Goal: Task Accomplishment & Management: Complete application form

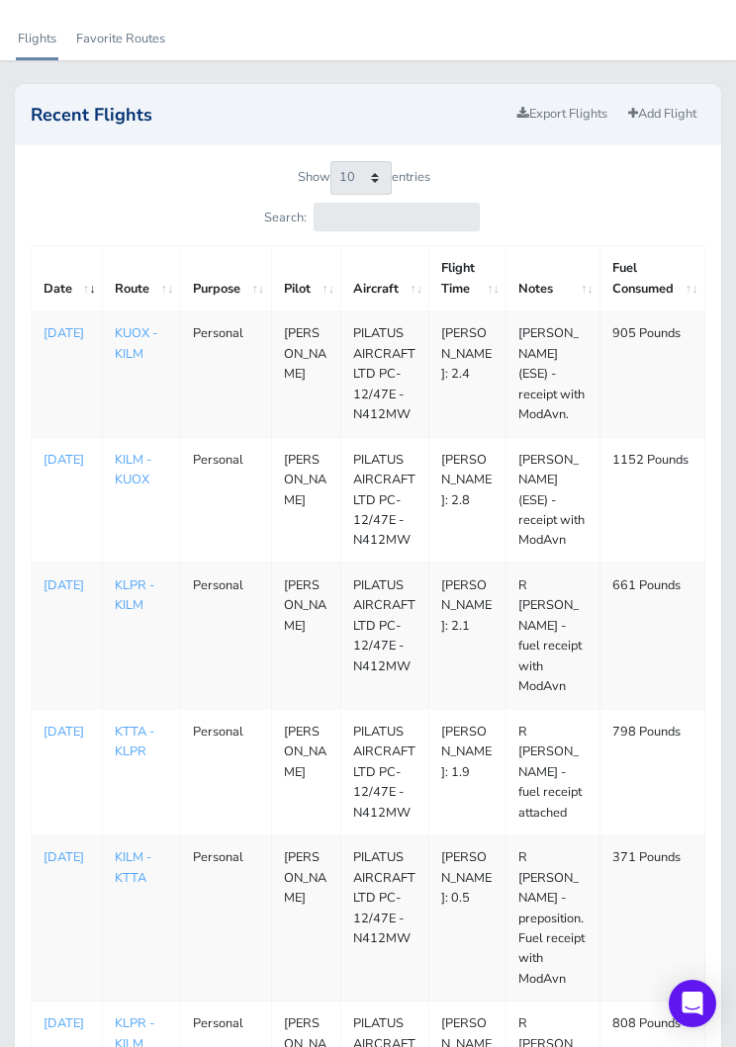
click at [652, 111] on link "Add Flight" at bounding box center [662, 114] width 86 height 29
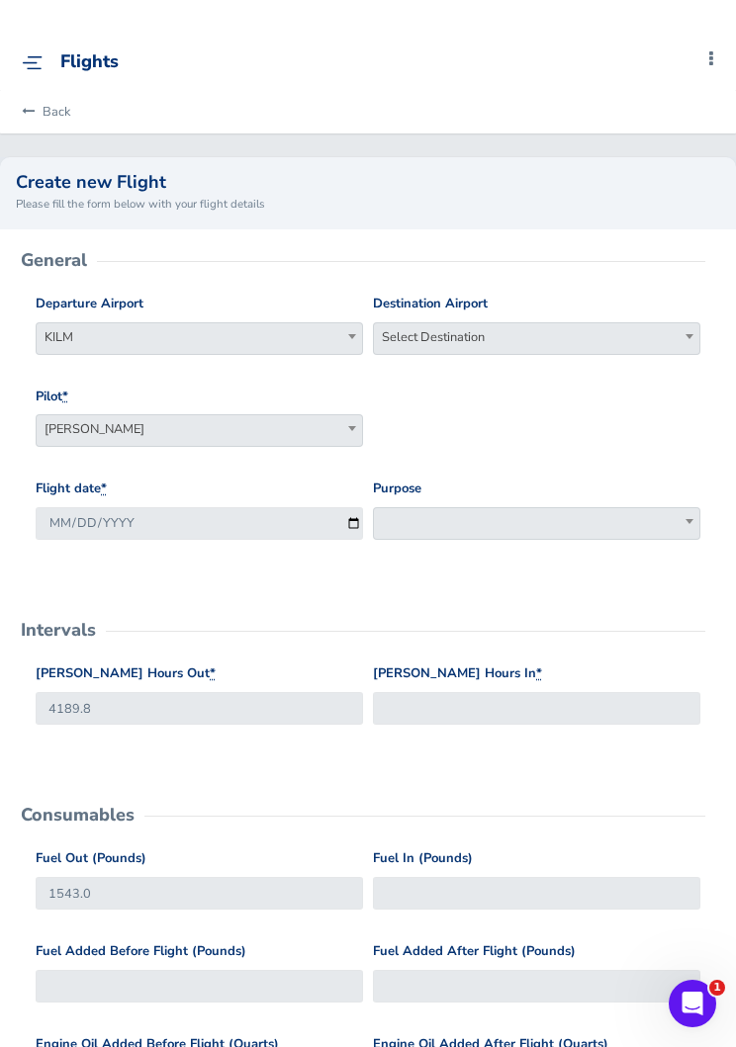
click at [585, 340] on span "Select Destination" at bounding box center [536, 337] width 325 height 28
click at [565, 374] on input "search" at bounding box center [536, 372] width 317 height 30
type input "kavl"
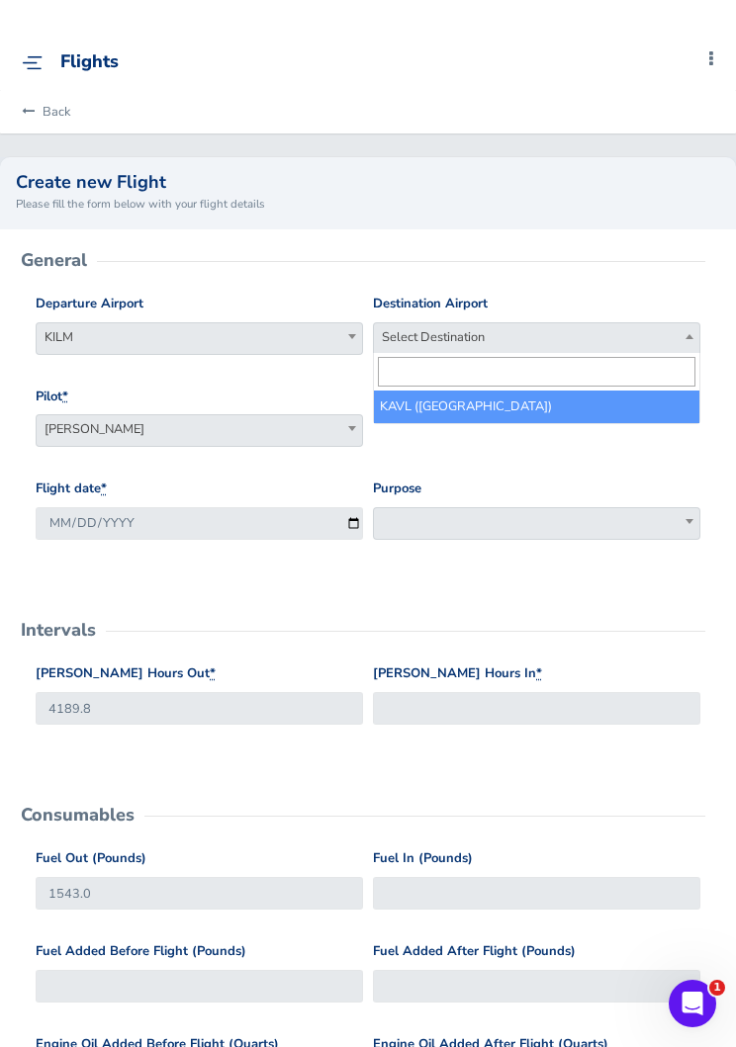
select select "KAVL"
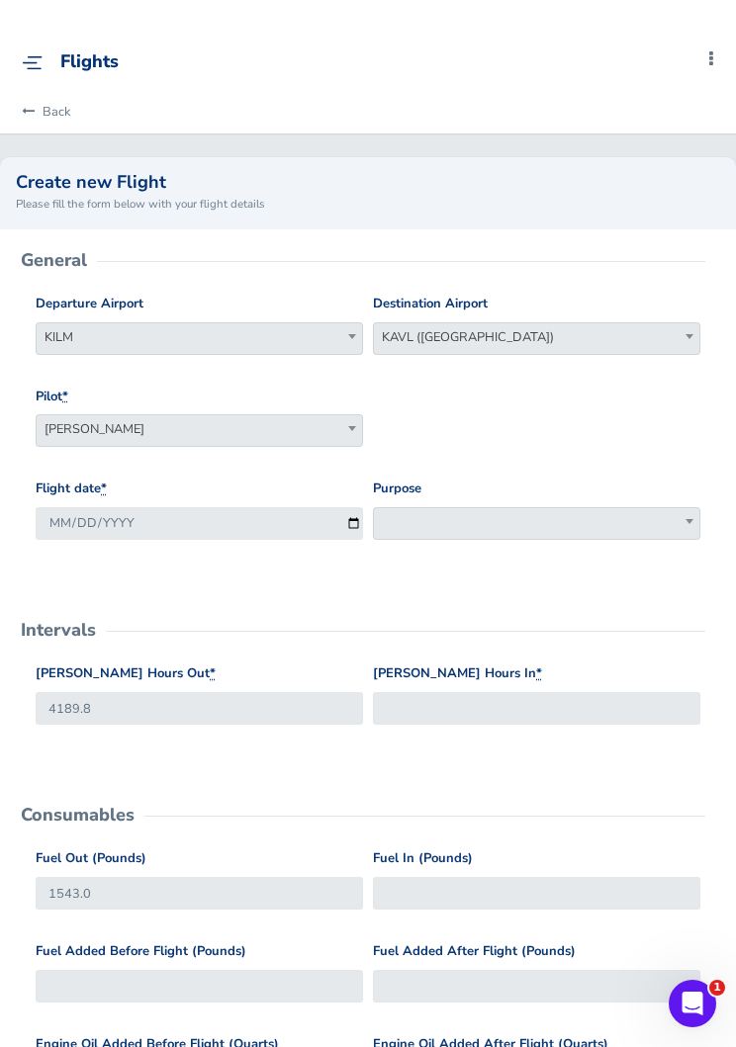
click at [524, 523] on span at bounding box center [536, 523] width 327 height 33
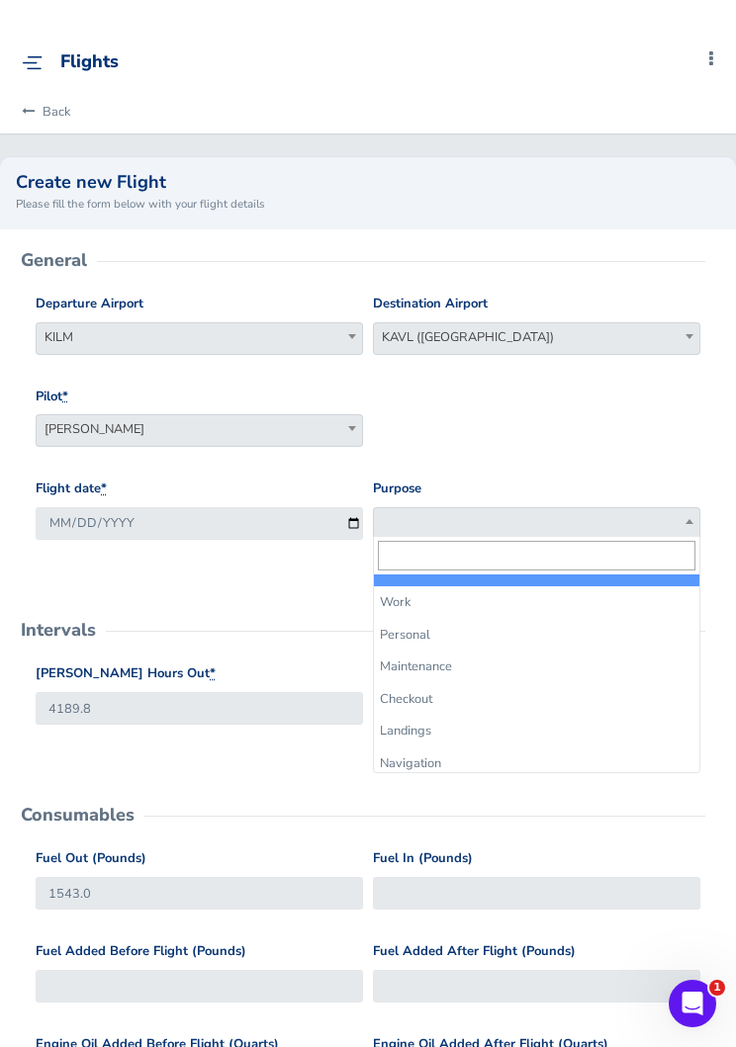
select select "Work"
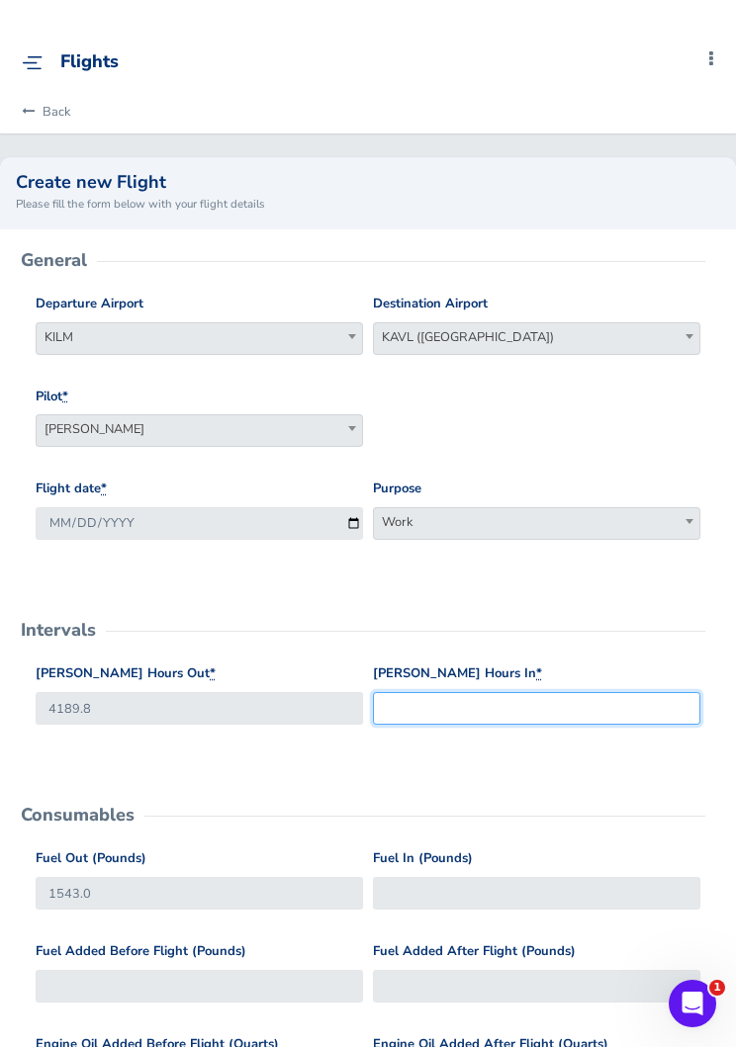
click at [548, 707] on input "Hobbs Hours In *" at bounding box center [536, 708] width 327 height 33
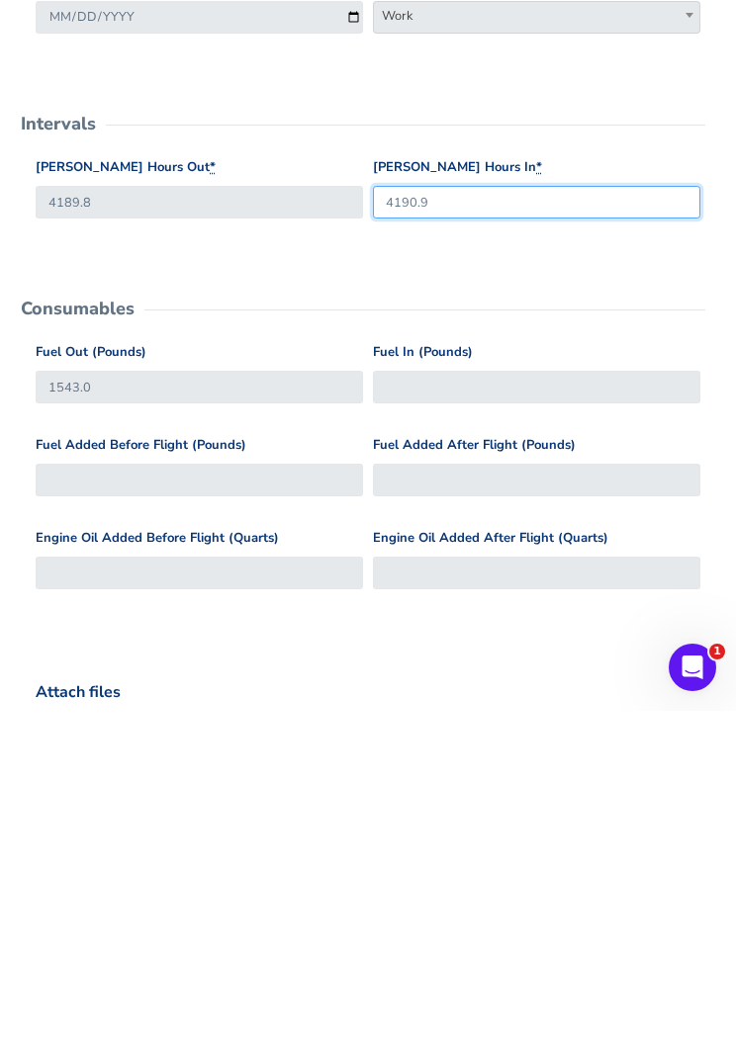
scroll to position [178, 0]
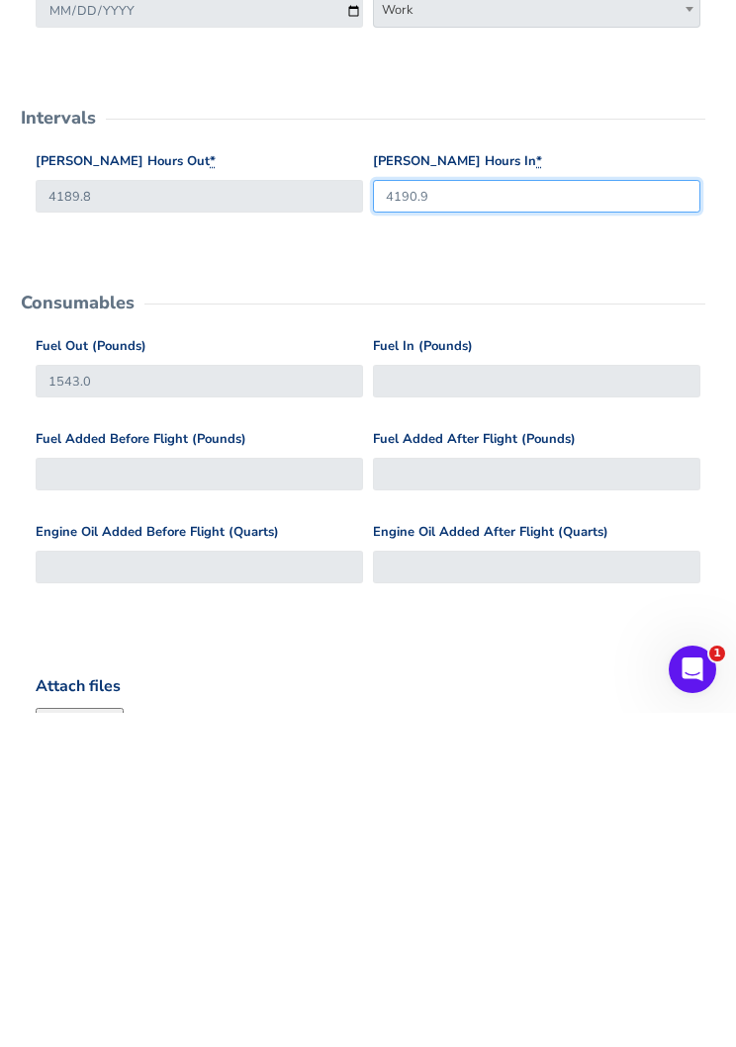
type input "4190.9"
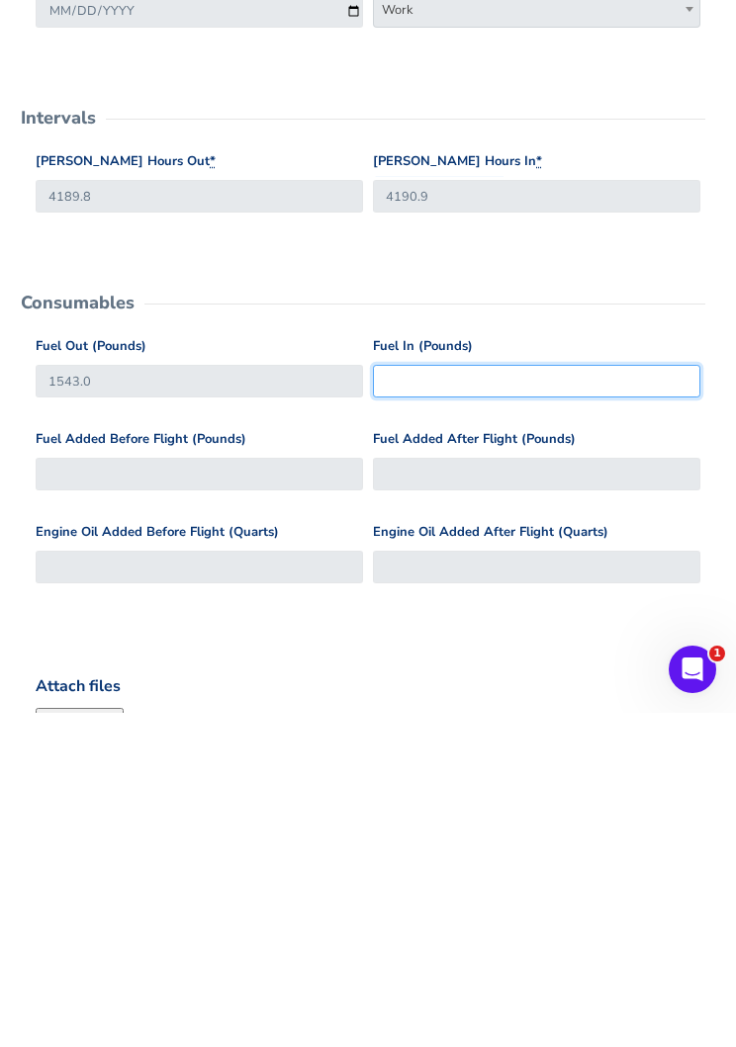
click at [586, 699] on input "Fuel In (Pounds)" at bounding box center [536, 715] width 327 height 33
type input "1050"
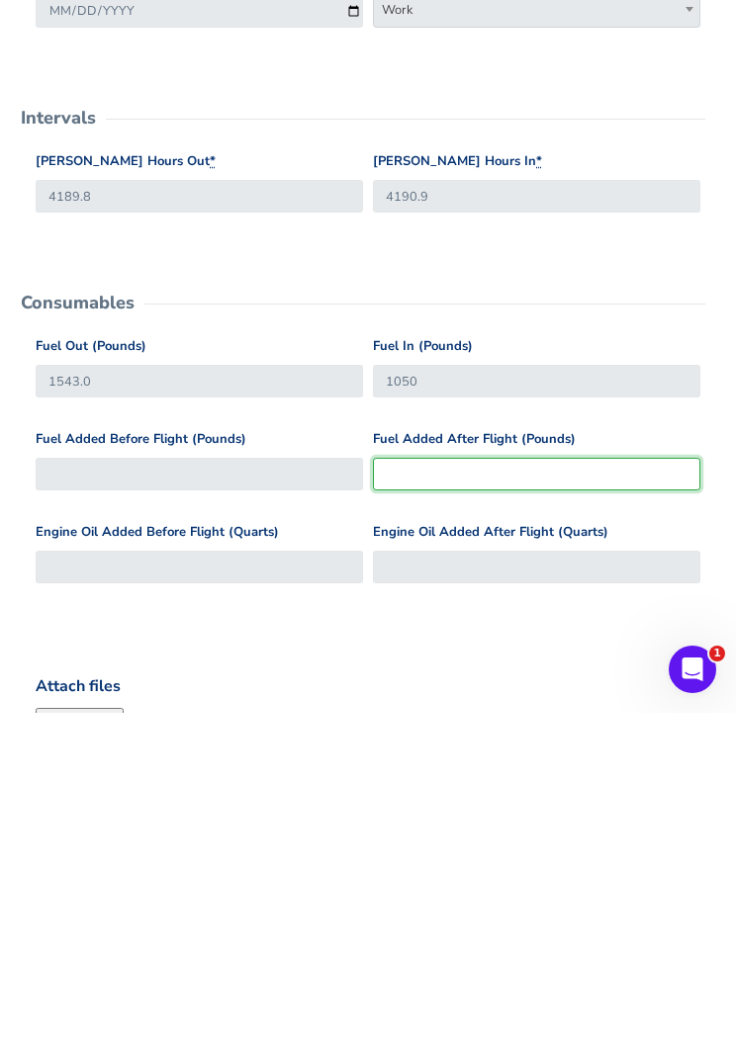
click at [486, 792] on input "Fuel Added After Flight (Pounds)" at bounding box center [536, 808] width 327 height 33
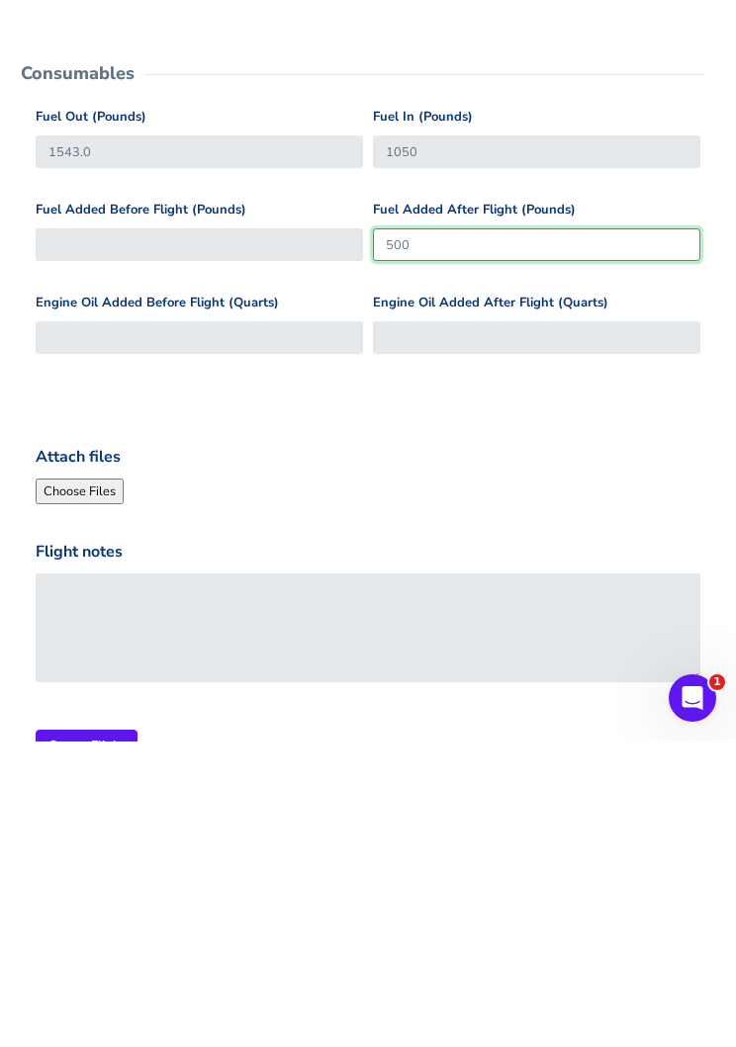
scroll to position [439, 0]
type input "500"
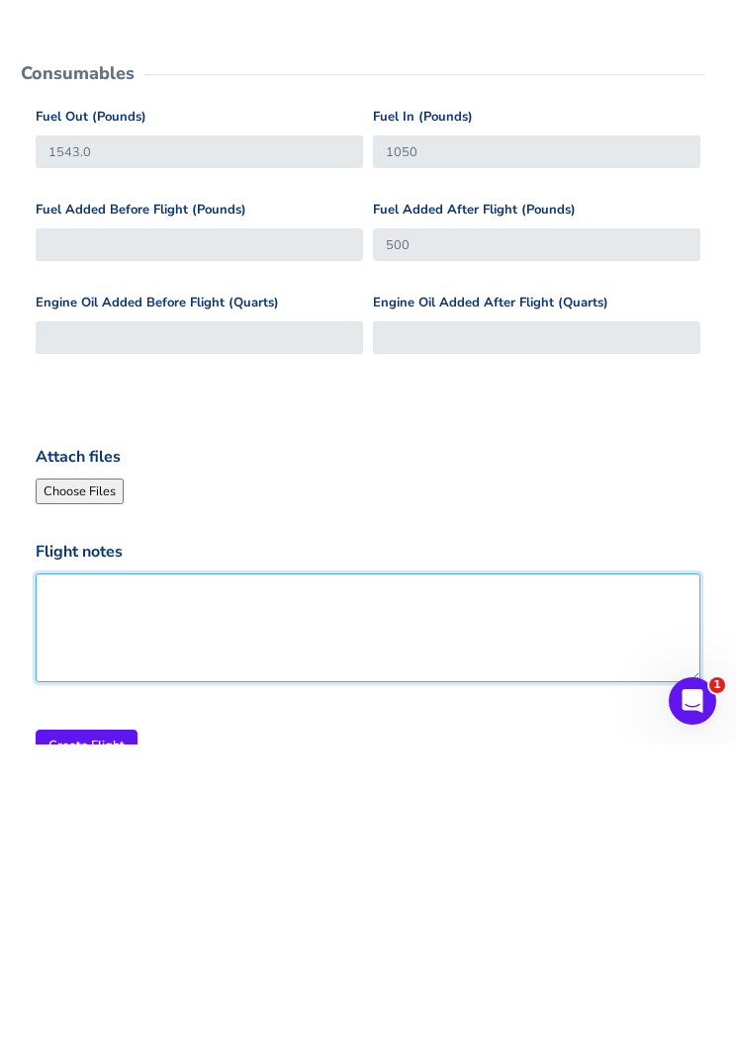
click at [460, 876] on textarea "Flight notes" at bounding box center [368, 930] width 665 height 109
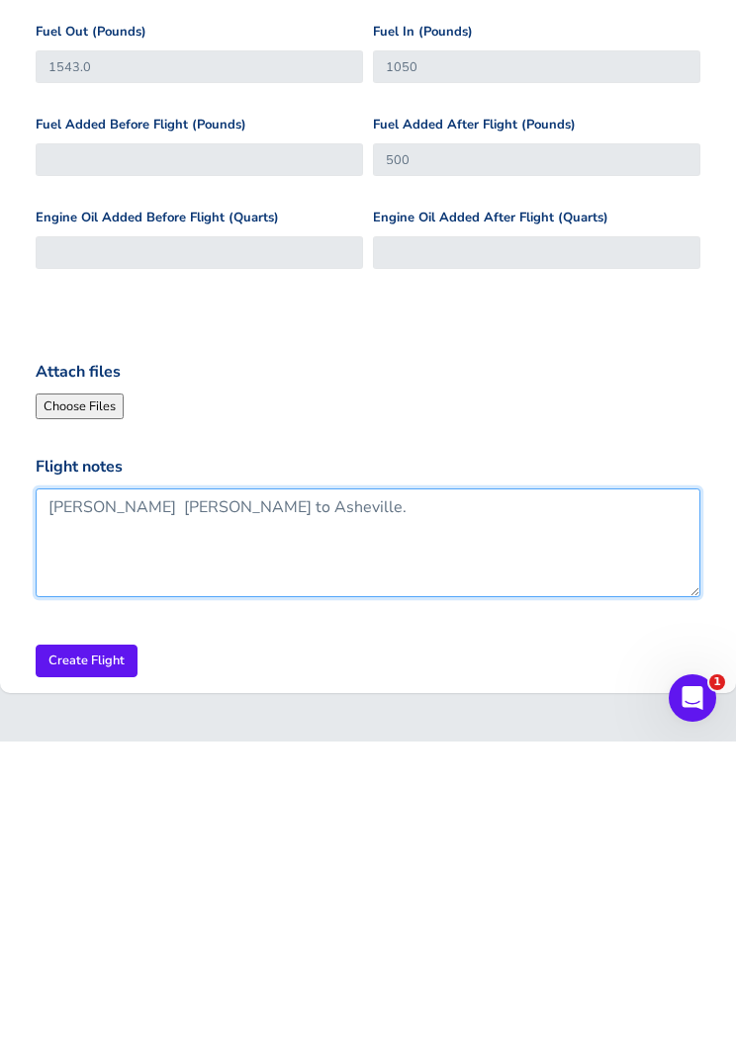
scroll to position [538, 0]
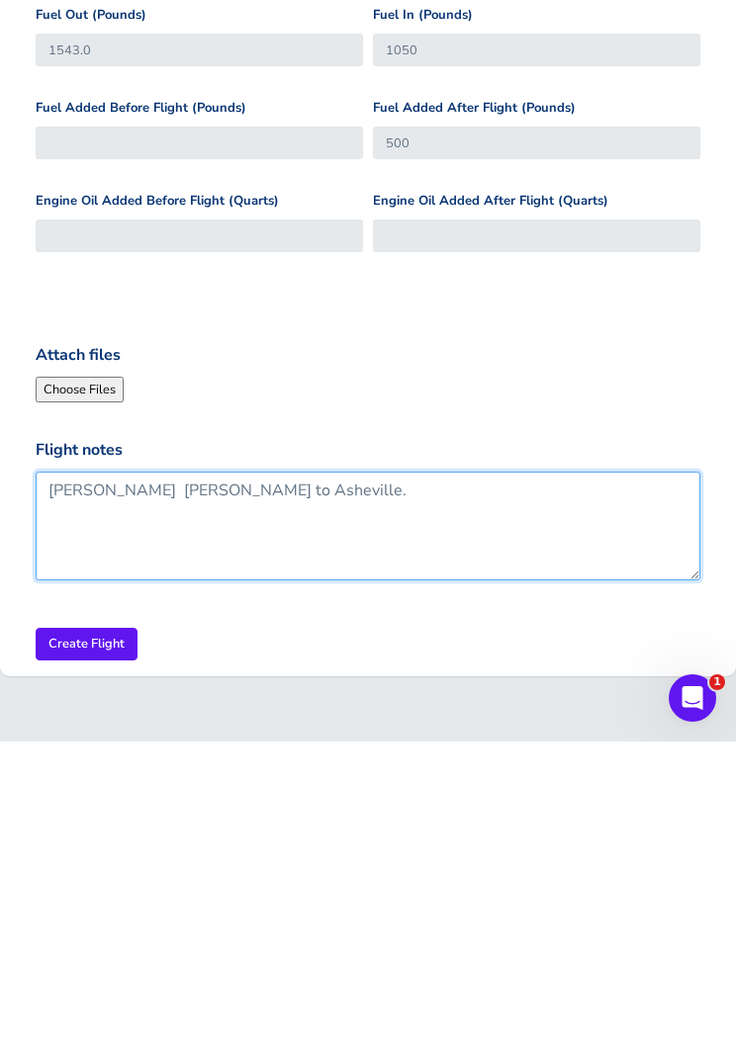
type textarea "[PERSON_NAME] [PERSON_NAME] to Asheville."
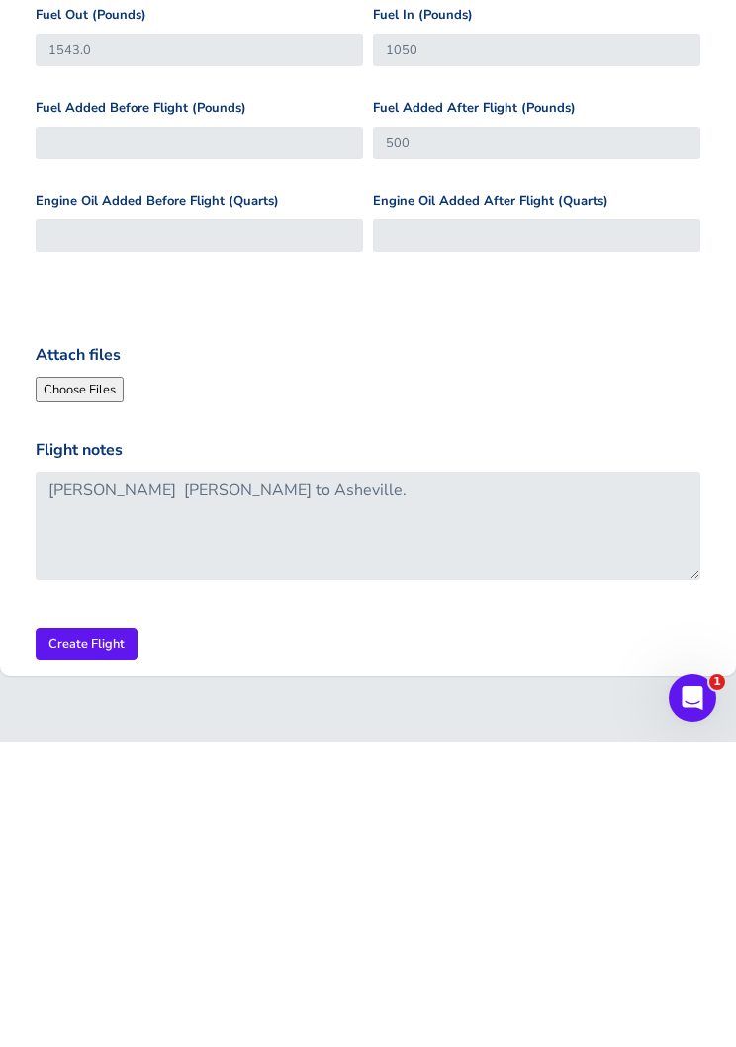
click at [70, 934] on input "Create Flight" at bounding box center [87, 950] width 102 height 33
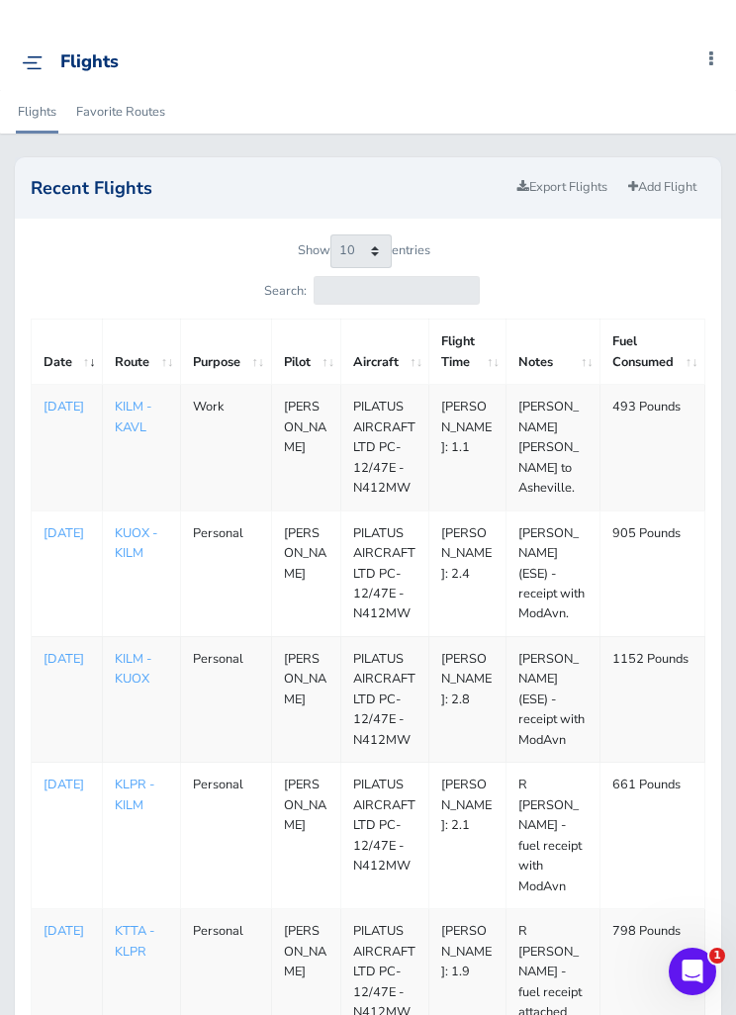
click at [68, 416] on p "[DATE]" at bounding box center [67, 407] width 46 height 20
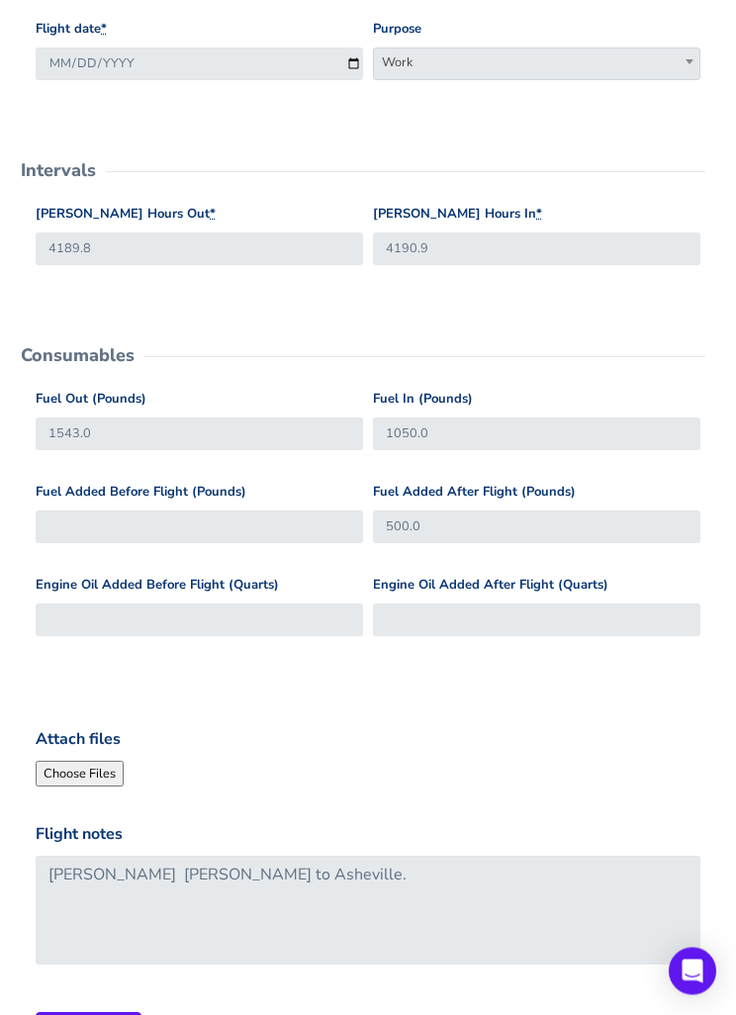
click at [65, 762] on input "Attach files" at bounding box center [170, 774] width 269 height 26
type input "C:\fakepath\image.jpg"
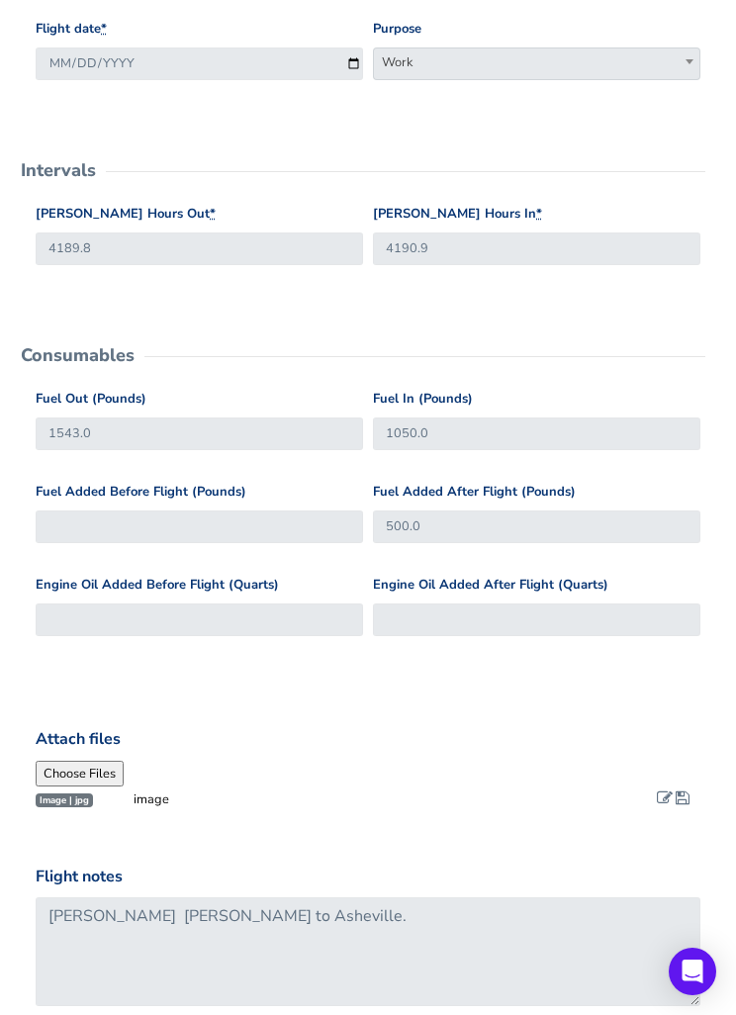
click at [663, 793] on span at bounding box center [665, 797] width 16 height 16
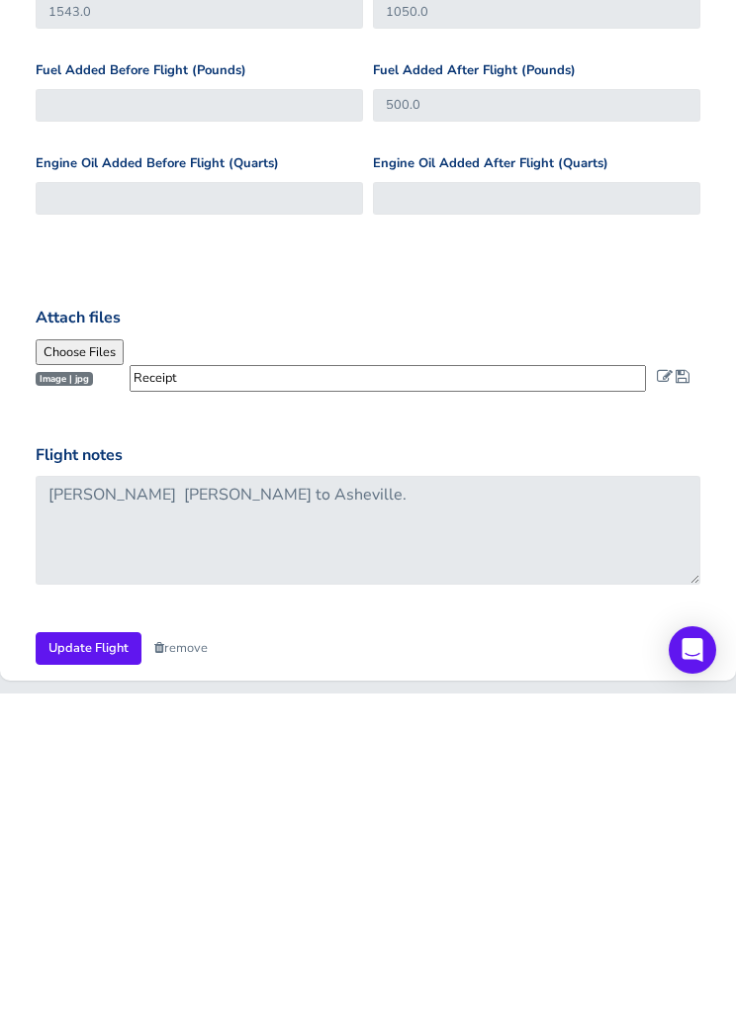
type input "Receipt"
click at [688, 689] on span at bounding box center [682, 697] width 14 height 16
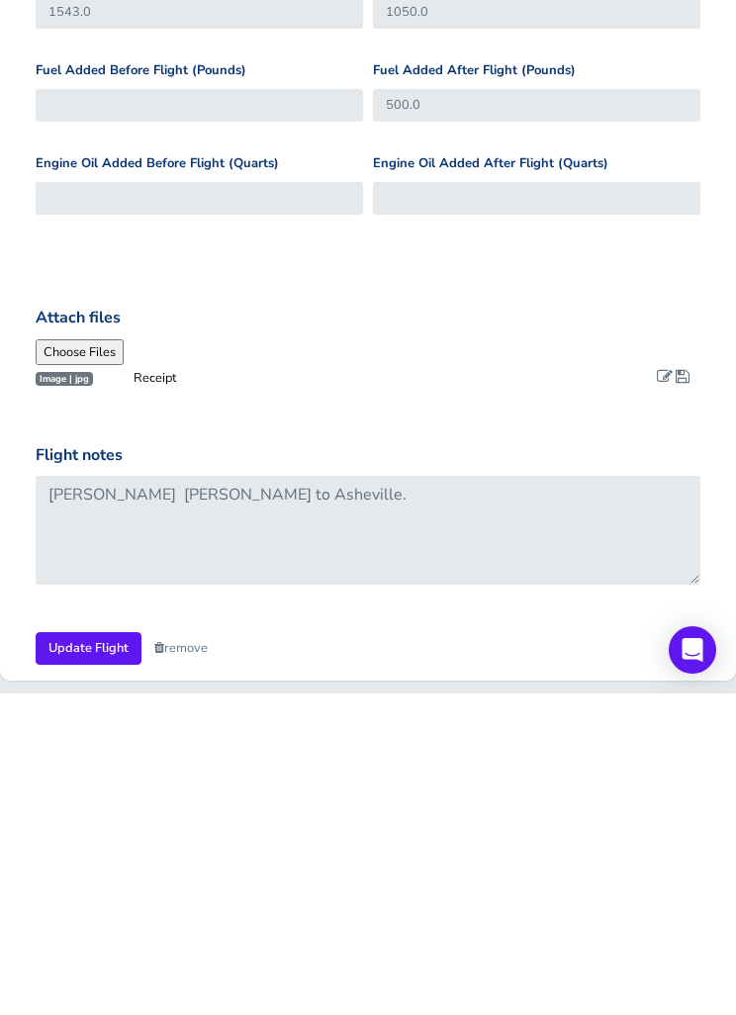
scroll to position [845, 0]
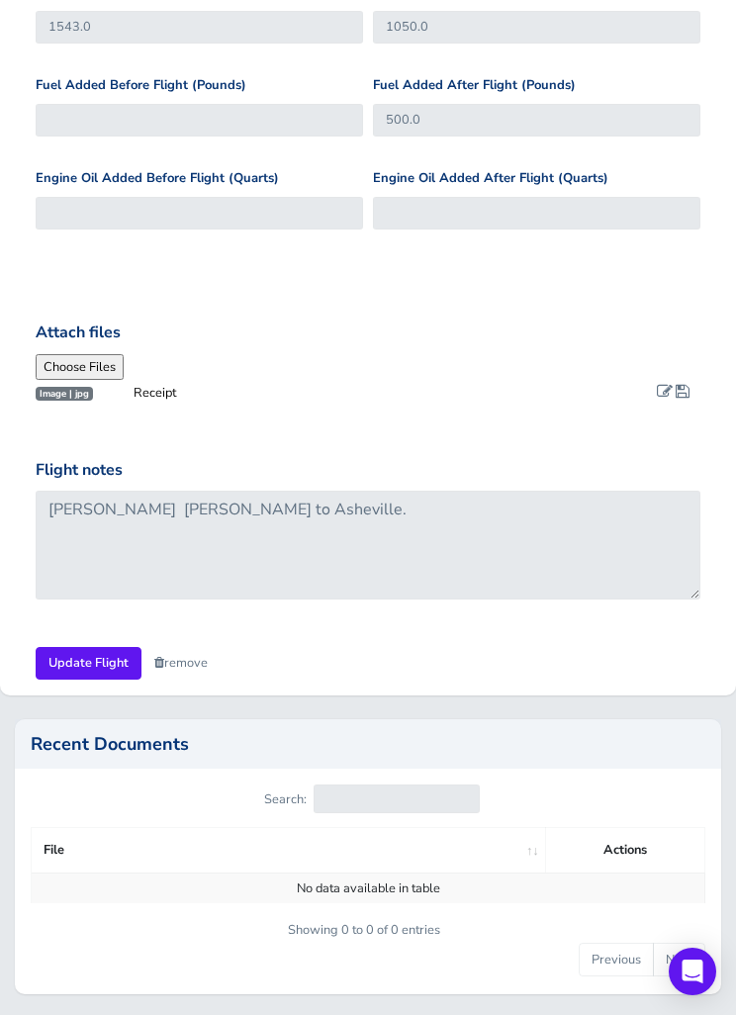
click at [83, 659] on input "Update Flight" at bounding box center [89, 663] width 106 height 33
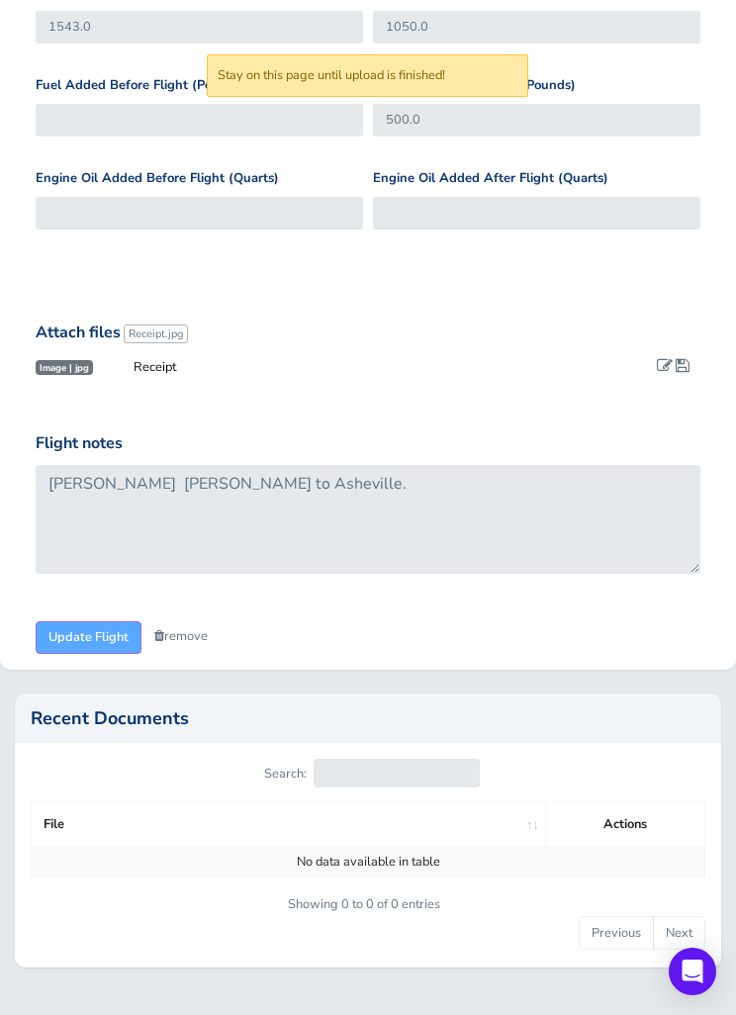
scroll to position [822, 0]
